Goal: Task Accomplishment & Management: Manage account settings

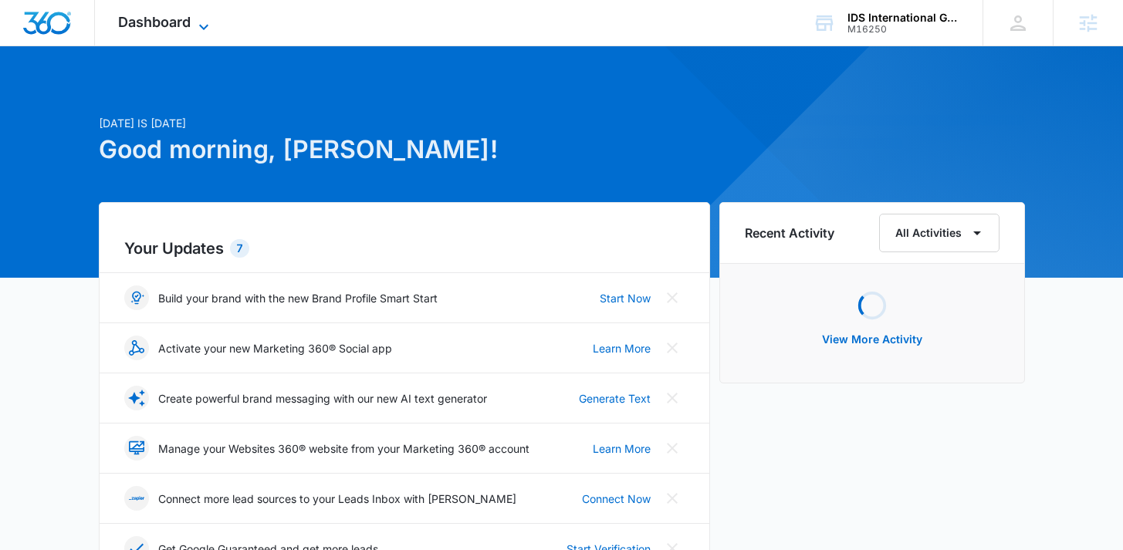
click at [184, 22] on span "Dashboard" at bounding box center [154, 22] width 73 height 16
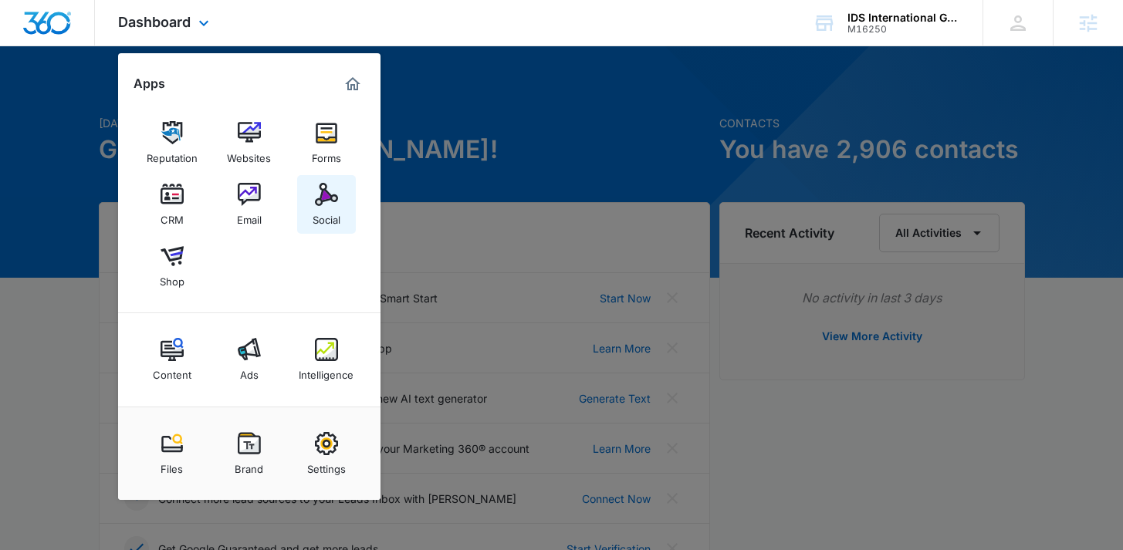
click at [334, 197] on img at bounding box center [326, 194] width 23 height 23
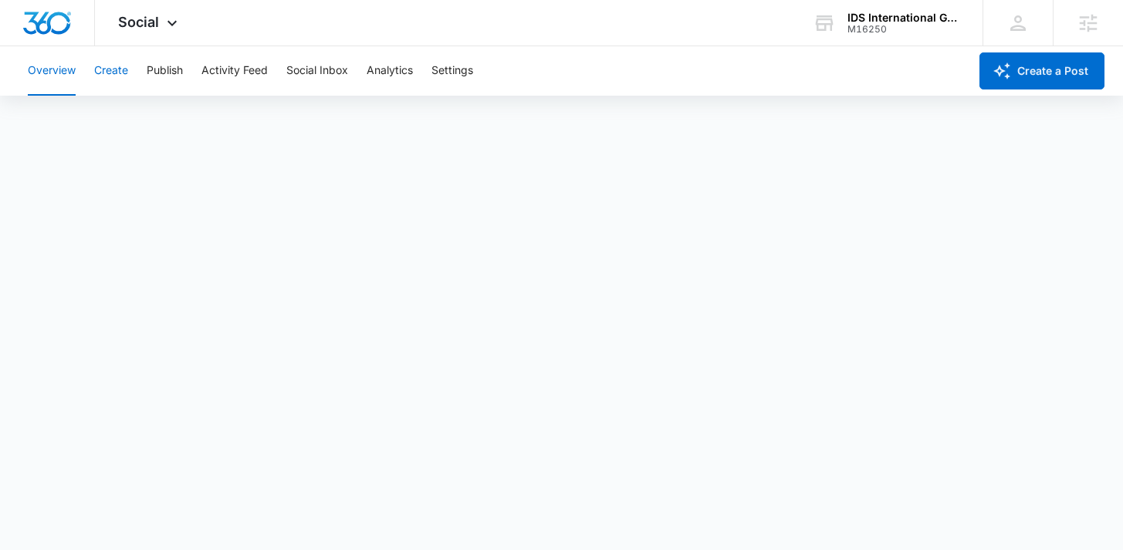
click at [117, 77] on button "Create" at bounding box center [111, 70] width 34 height 49
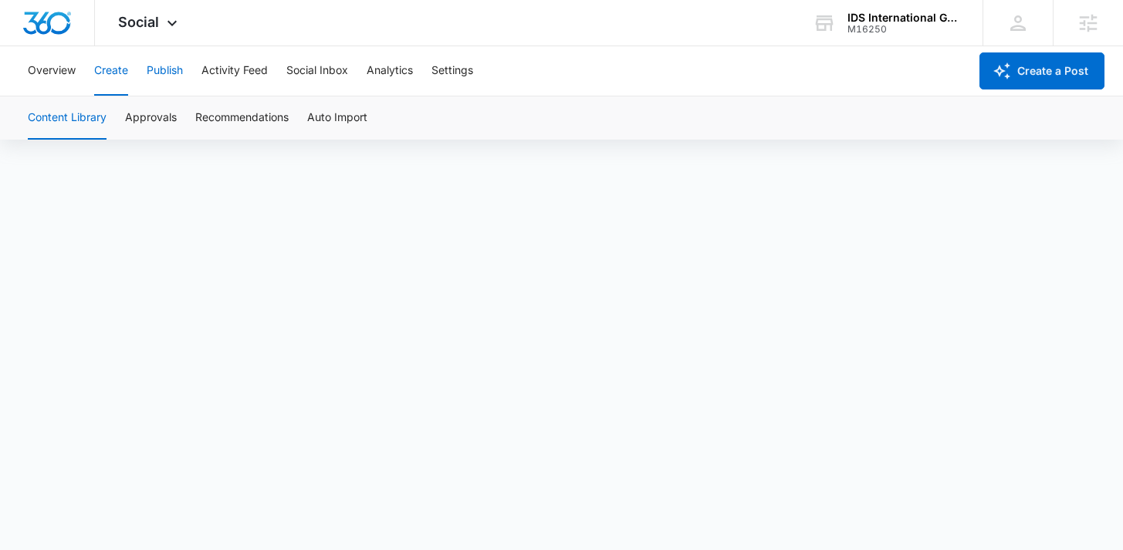
click at [168, 76] on button "Publish" at bounding box center [165, 70] width 36 height 49
click at [107, 69] on button "Create" at bounding box center [111, 70] width 34 height 49
click at [157, 123] on button "Approvals" at bounding box center [151, 117] width 52 height 43
click at [45, 41] on div at bounding box center [47, 23] width 95 height 46
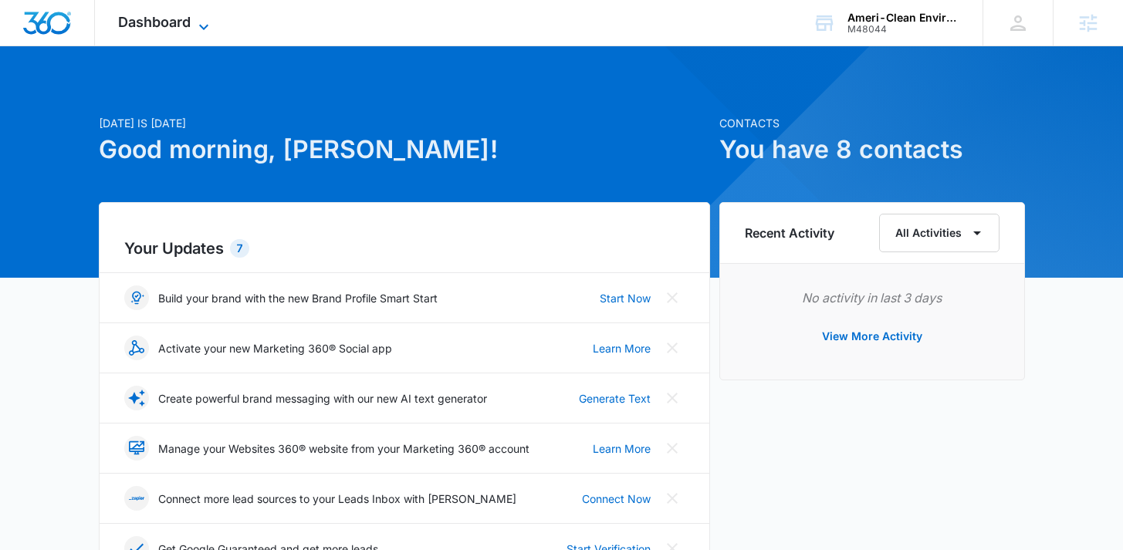
click at [163, 16] on span "Dashboard" at bounding box center [154, 22] width 73 height 16
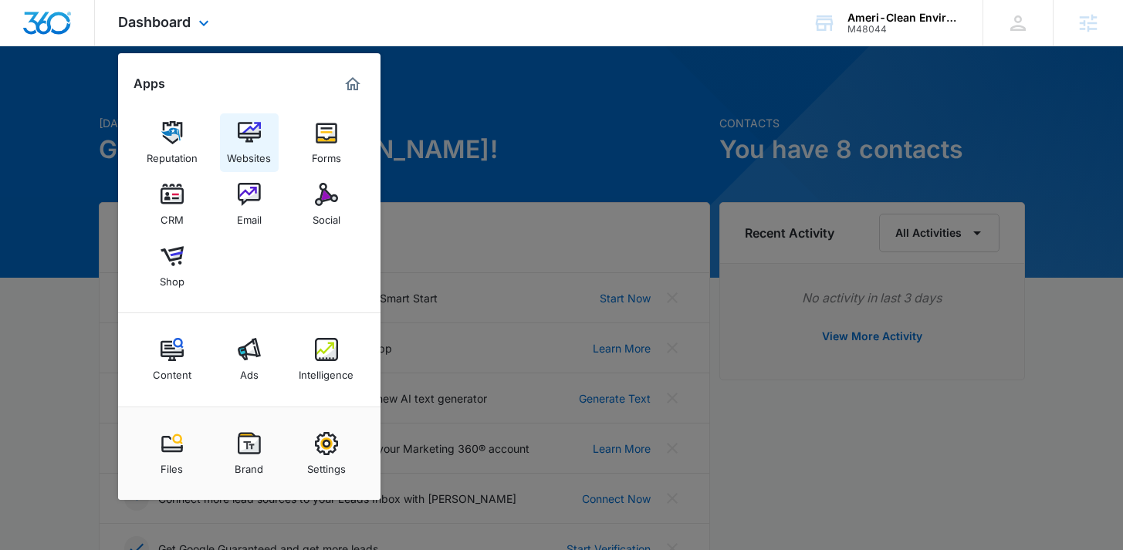
click at [233, 117] on link "Websites" at bounding box center [249, 142] width 59 height 59
